Goal: Transaction & Acquisition: Obtain resource

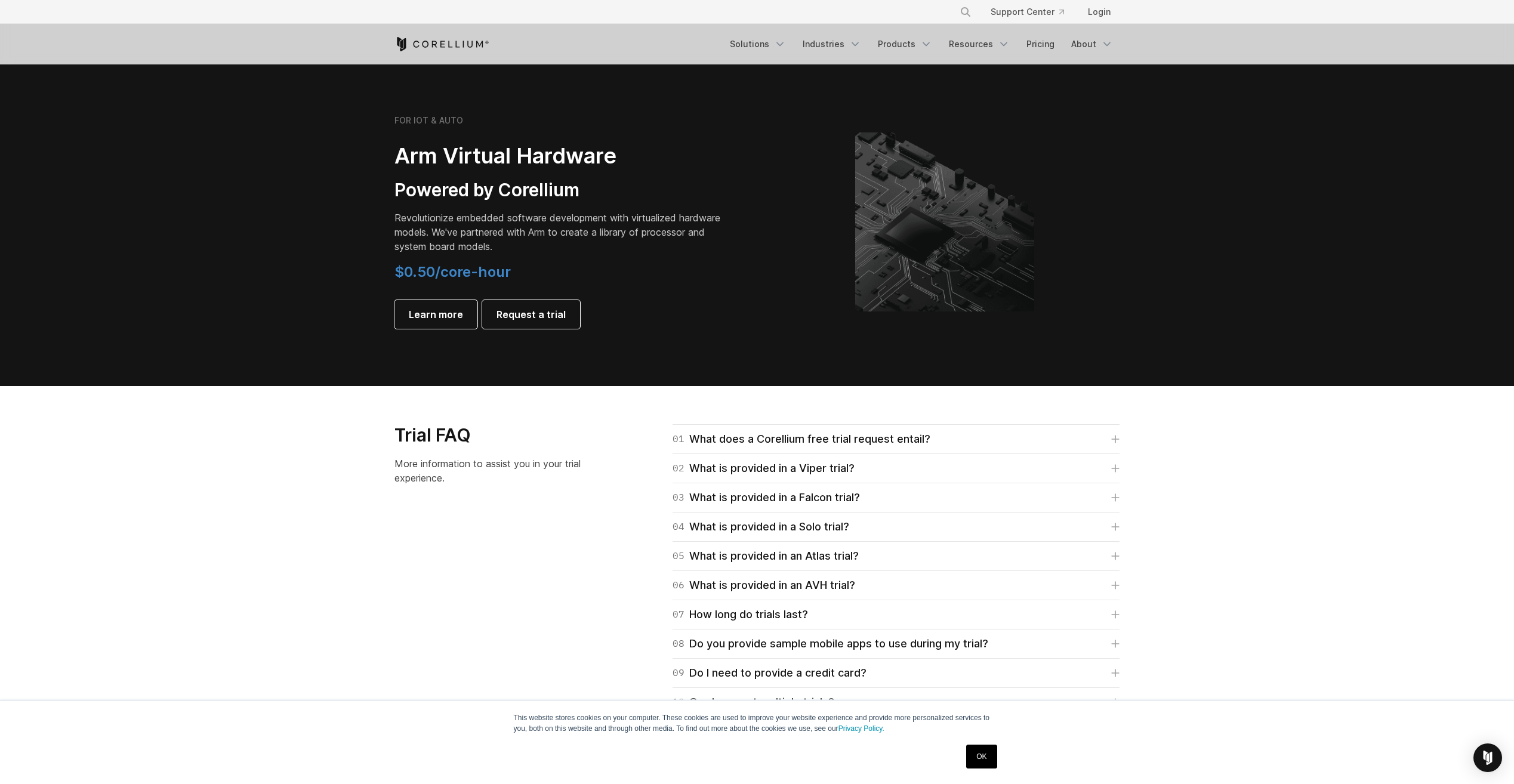
scroll to position [1611, 0]
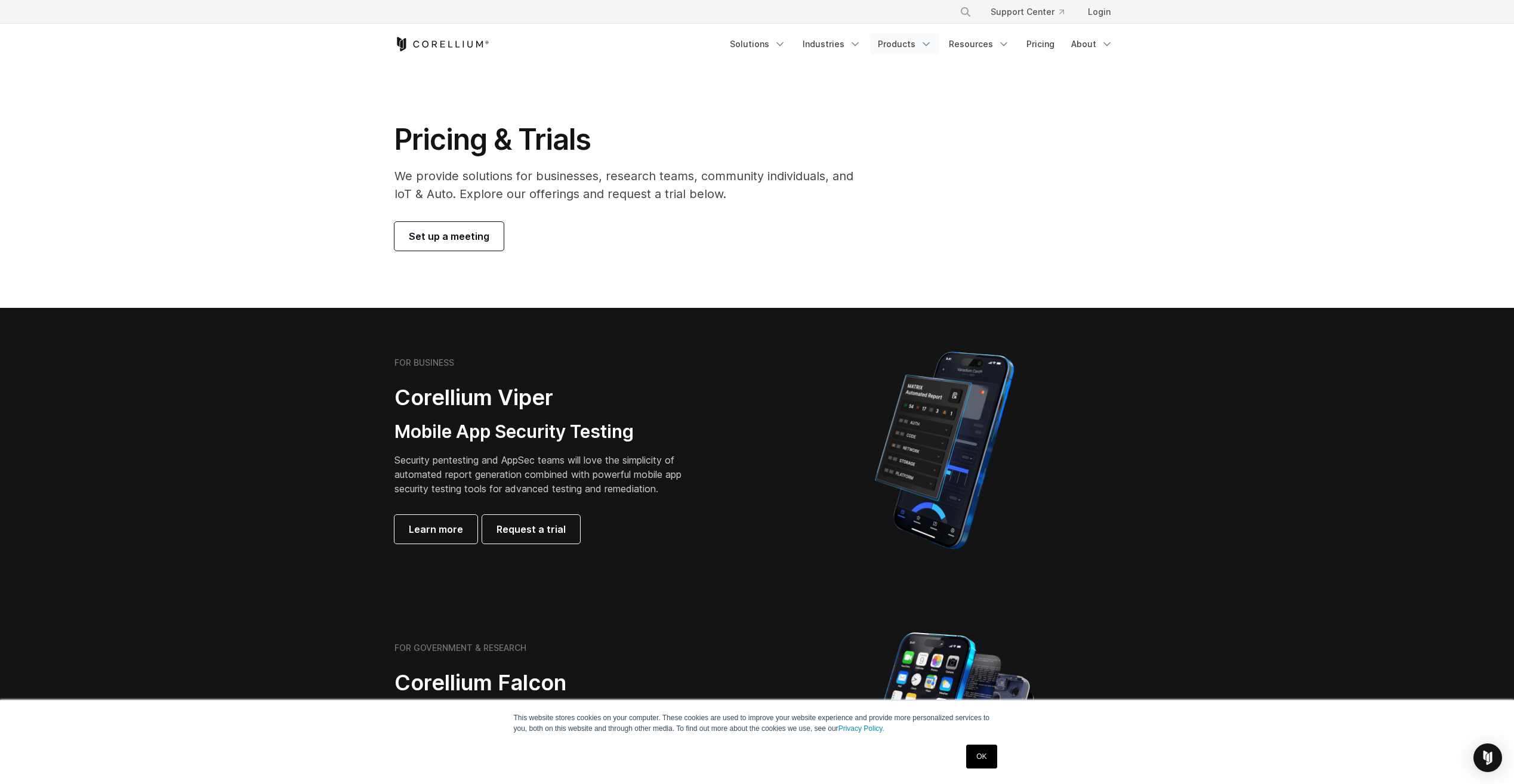
click at [909, 47] on link "Products" at bounding box center [905, 44] width 69 height 22
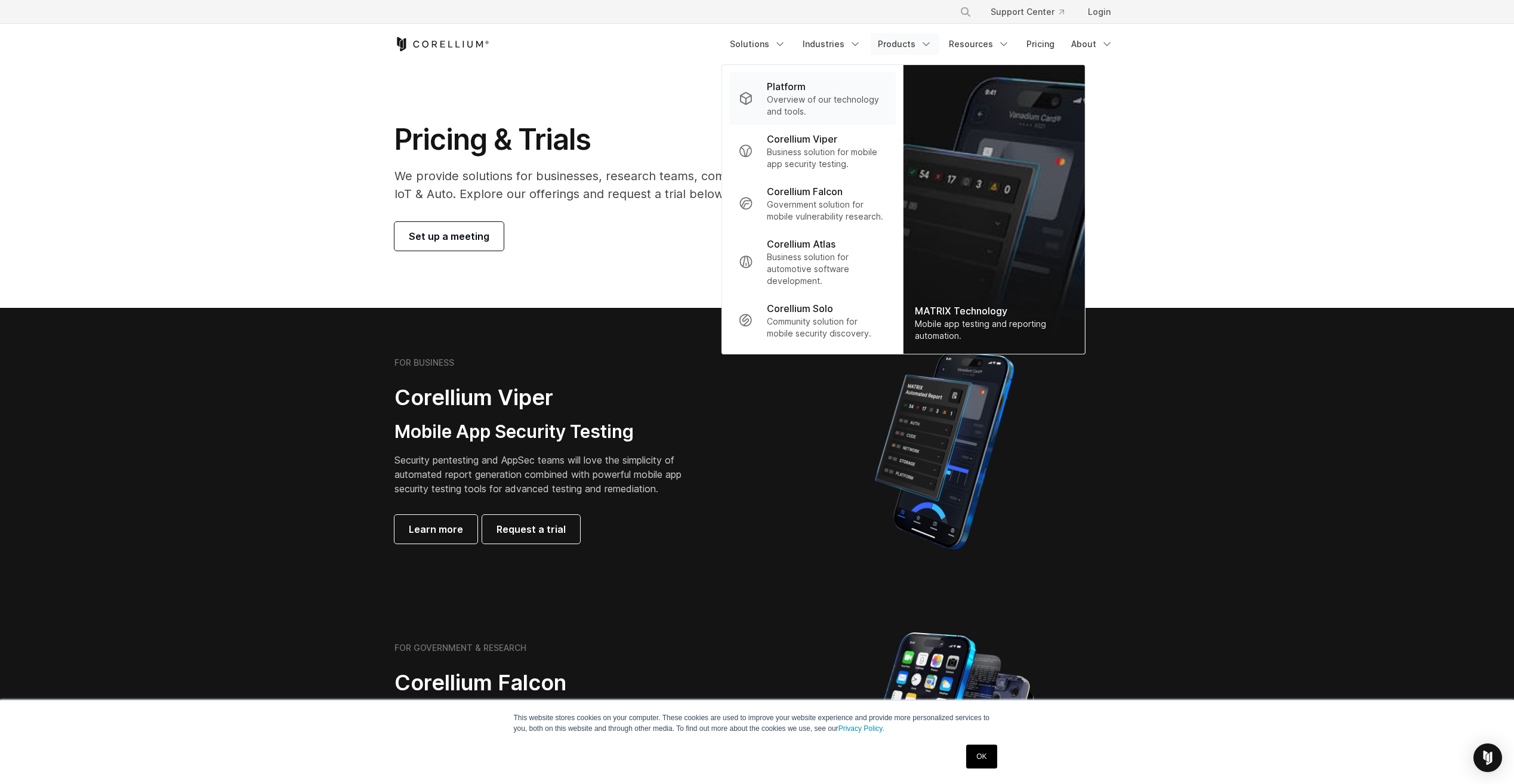
click at [810, 102] on p "Overview of our technology and tools." at bounding box center [826, 106] width 119 height 24
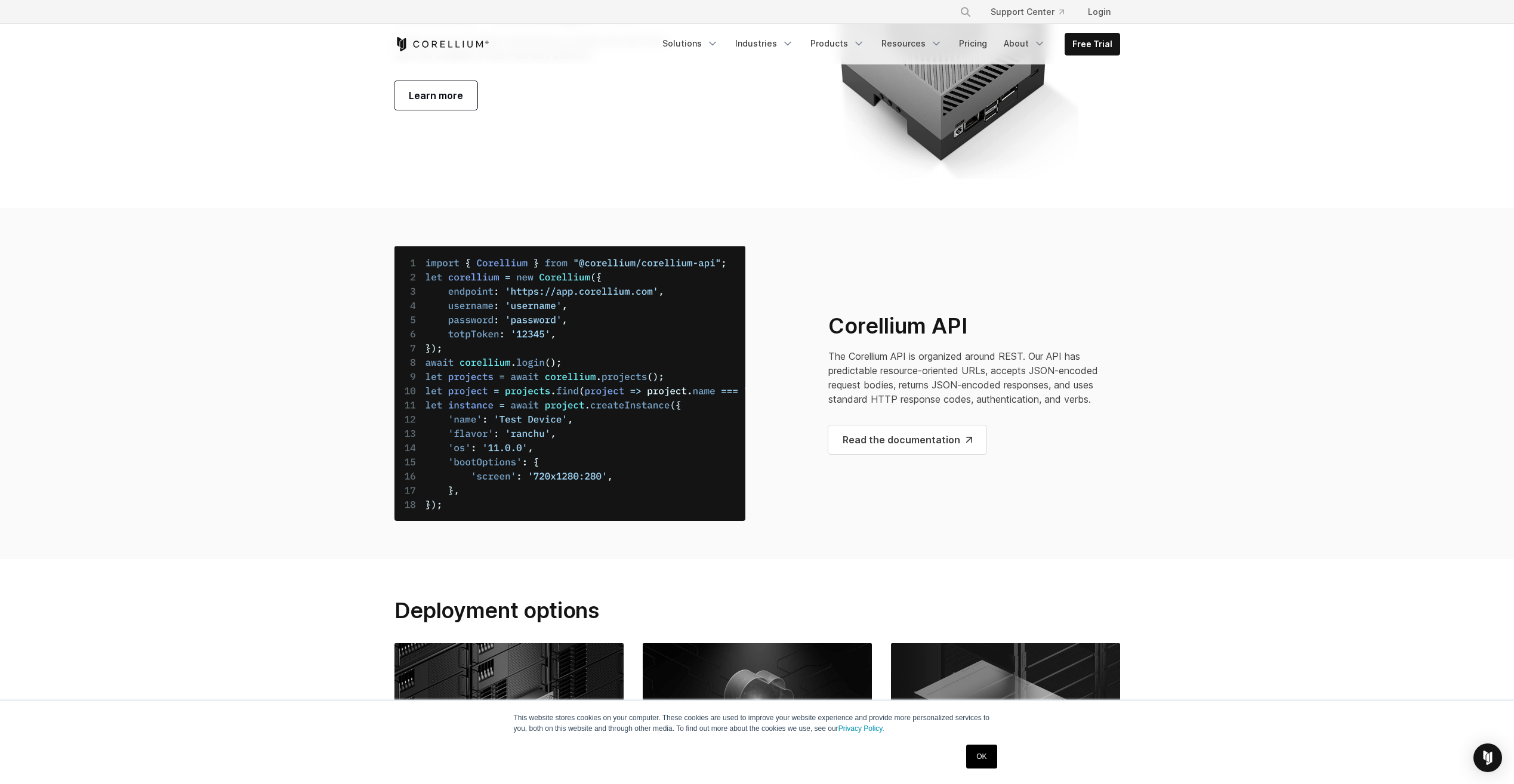
scroll to position [4654, 0]
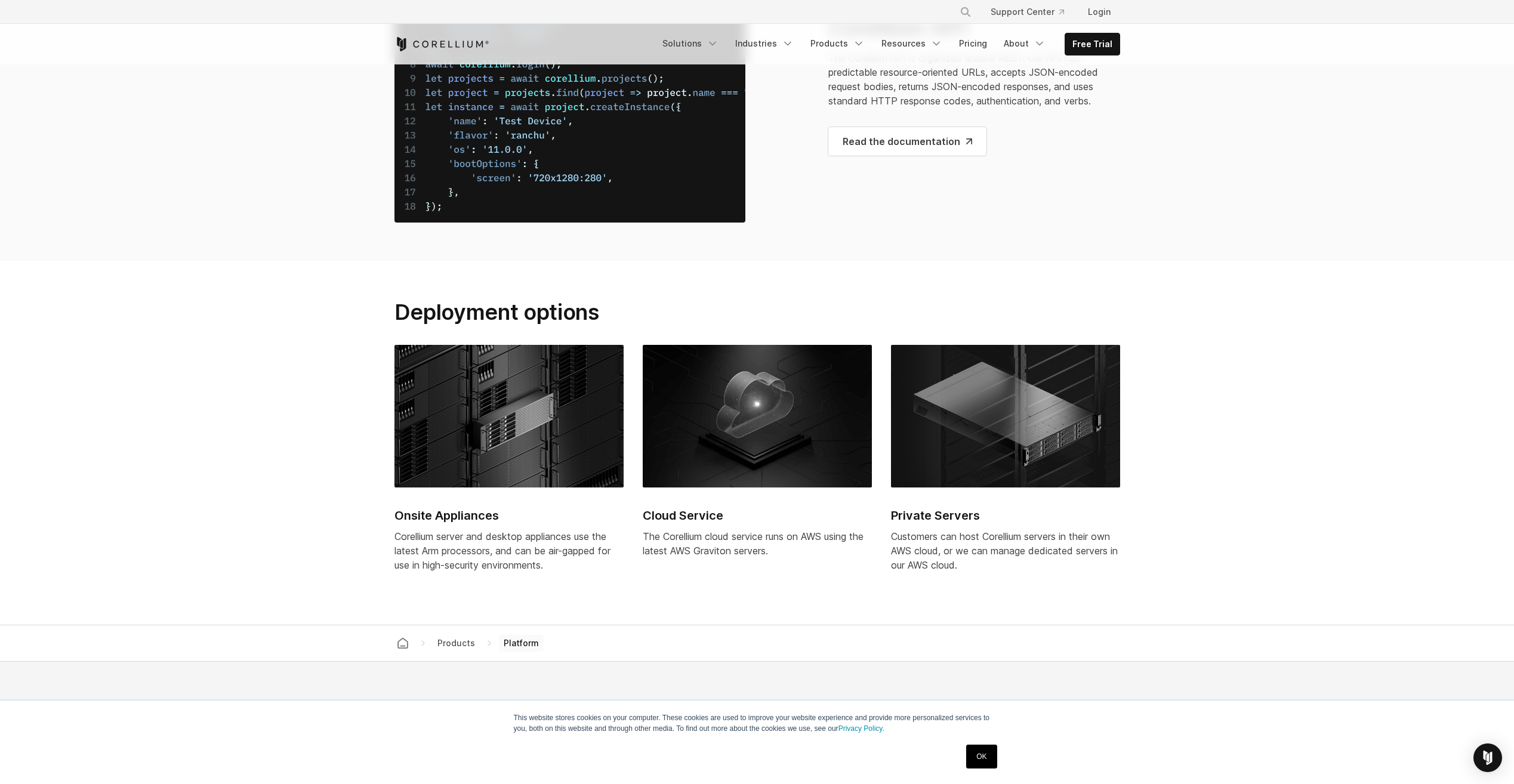
click at [975, 57] on div "Free Trial Solutions" at bounding box center [757, 44] width 725 height 41
click at [975, 38] on link "Pricing" at bounding box center [973, 43] width 43 height 22
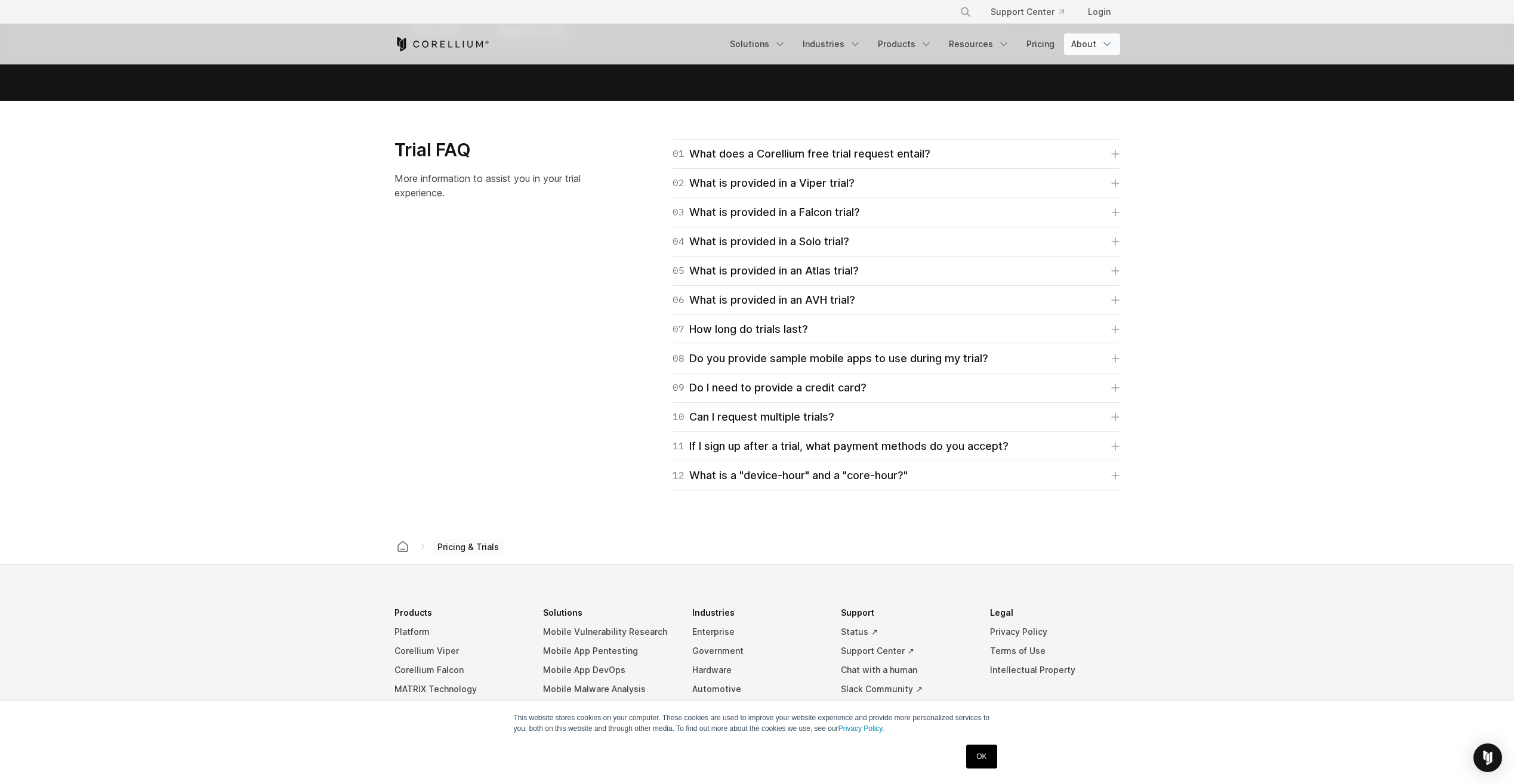
scroll to position [1534, 0]
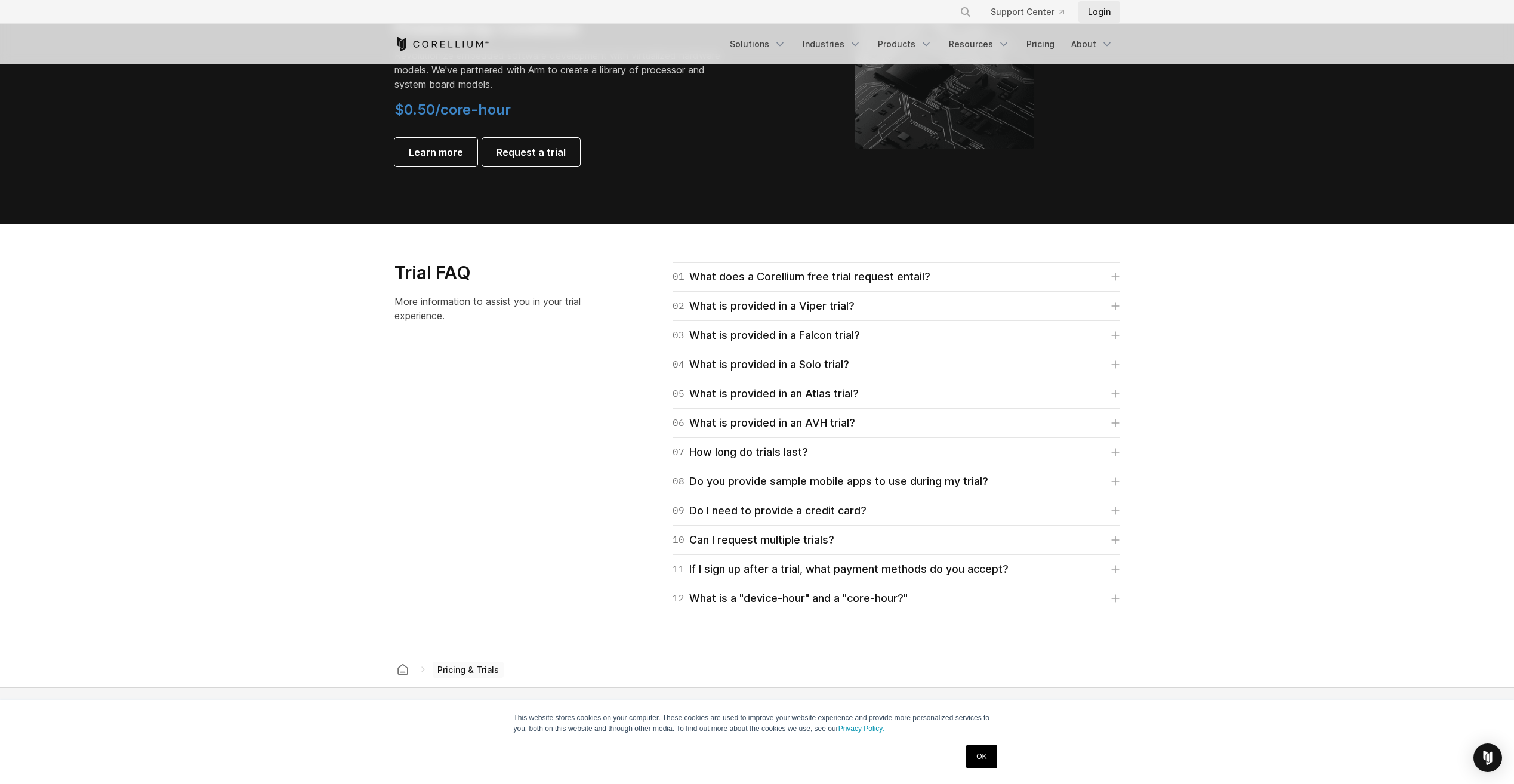
click at [1102, 10] on link "Login" at bounding box center [1099, 12] width 42 height 22
